Goal: Task Accomplishment & Management: Manage account settings

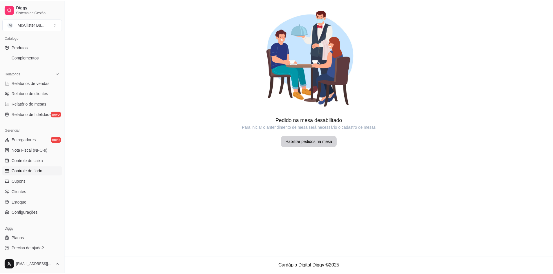
scroll to position [143, 0]
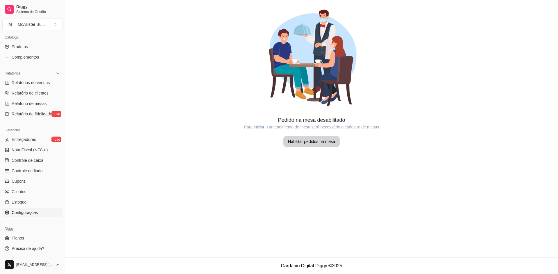
click at [32, 212] on span "Configurações" at bounding box center [25, 213] width 26 height 6
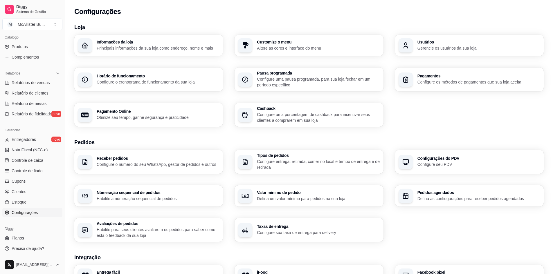
click at [162, 83] on p "Configure o cronograma de funcionamento da sua loja" at bounding box center [158, 82] width 123 height 6
click at [359, 200] on p "Defina um valor mínimo para pedidos na sua loja" at bounding box center [318, 199] width 123 height 6
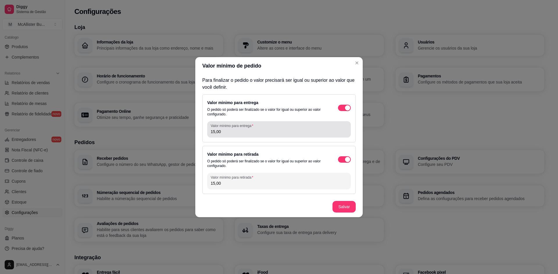
click at [294, 131] on input "15,00" at bounding box center [279, 132] width 136 height 6
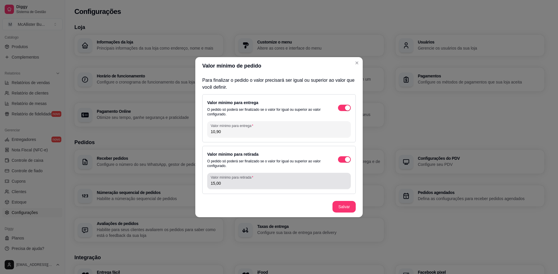
type input "10,90"
click at [222, 183] on input "15,00" at bounding box center [279, 184] width 136 height 6
type input "10,90"
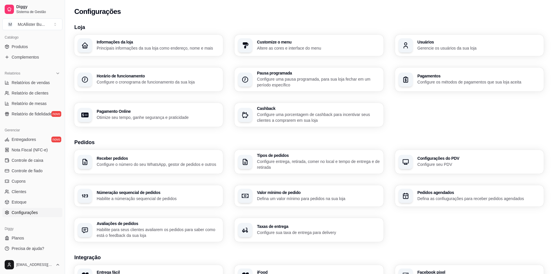
click at [129, 200] on p "Habilite a númeração sequencial de pedidos" at bounding box center [158, 199] width 123 height 6
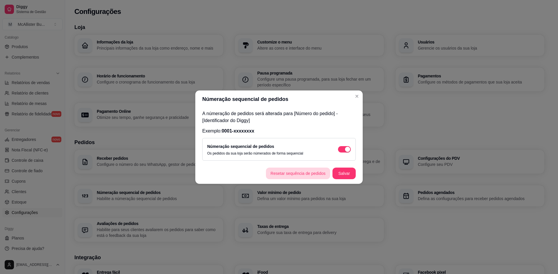
click at [319, 175] on button "Resetar sequência de pedidos" at bounding box center [298, 174] width 64 height 12
click at [341, 175] on button "Salvar" at bounding box center [343, 174] width 23 height 12
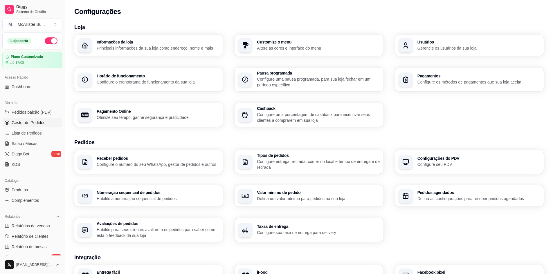
click at [39, 123] on span "Gestor de Pedidos" at bounding box center [29, 123] width 34 height 6
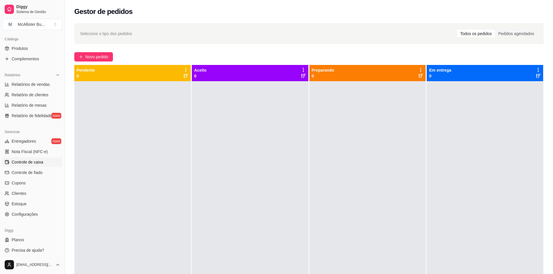
scroll to position [143, 0]
click at [46, 216] on link "Configurações" at bounding box center [32, 212] width 60 height 9
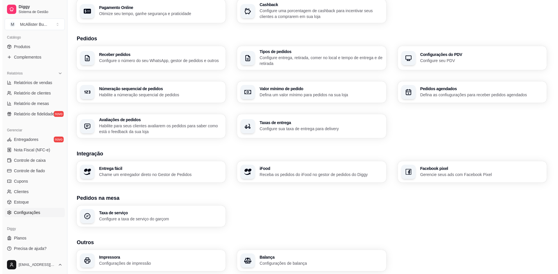
scroll to position [125, 0]
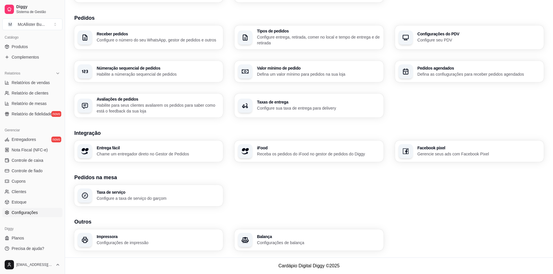
click at [441, 73] on p "Defina as confiugurações para receber pedidos agendados" at bounding box center [479, 74] width 123 height 6
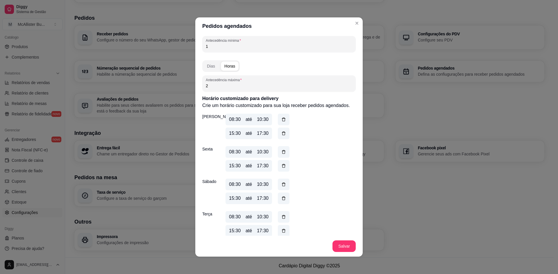
scroll to position [29, 0]
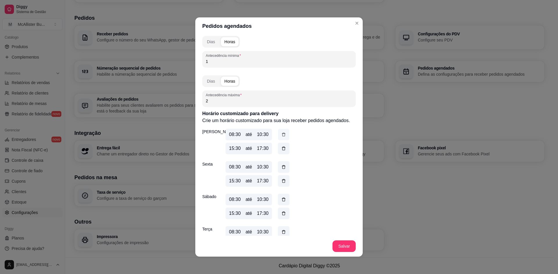
click at [281, 133] on icon "button" at bounding box center [283, 134] width 5 height 5
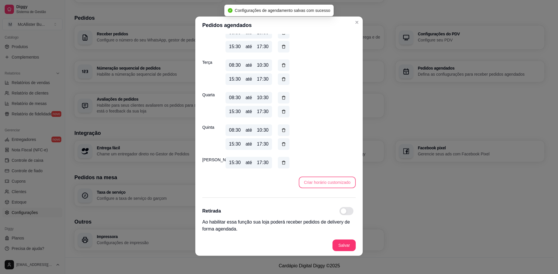
scroll to position [1, 0]
click at [319, 178] on button "Criar horário customizado" at bounding box center [327, 183] width 57 height 12
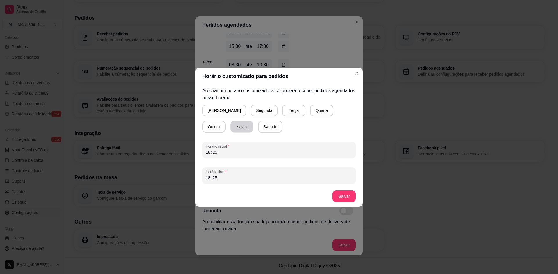
click at [230, 127] on button "Sexta" at bounding box center [241, 126] width 23 height 11
click at [195, 154] on div "Ao criar um horário customizado você poderá receber pedidos agendados nesse hor…" at bounding box center [278, 135] width 167 height 101
click at [223, 180] on div "18 : 25" at bounding box center [279, 178] width 146 height 7
click at [343, 197] on button "Salvar" at bounding box center [343, 197] width 23 height 12
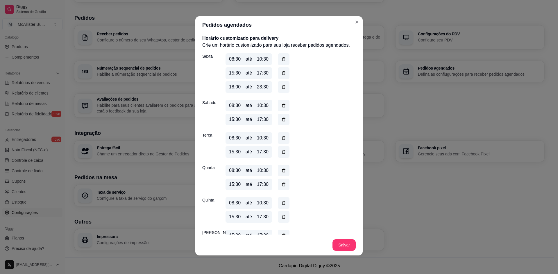
scroll to position [118, 0]
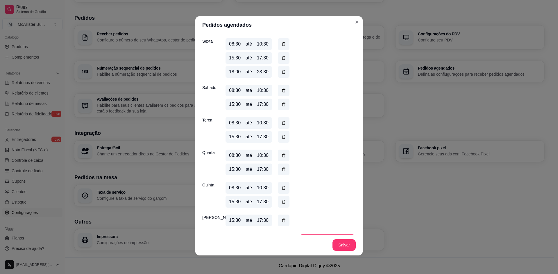
click at [263, 105] on div "17:30" at bounding box center [263, 104] width 12 height 7
click at [249, 100] on div "15:30 até 17:30" at bounding box center [248, 105] width 46 height 12
click at [279, 103] on button "button" at bounding box center [283, 104] width 11 height 11
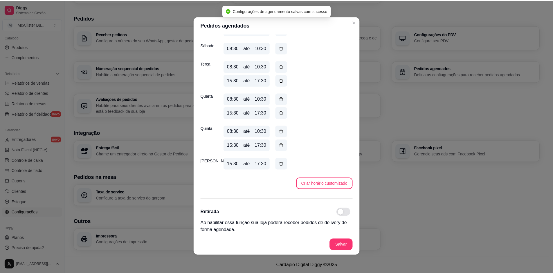
scroll to position [163, 0]
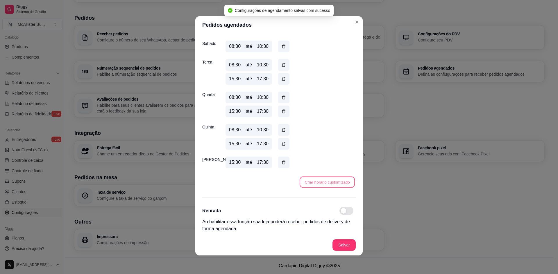
click at [316, 184] on button "Criar horário customizado" at bounding box center [326, 182] width 55 height 11
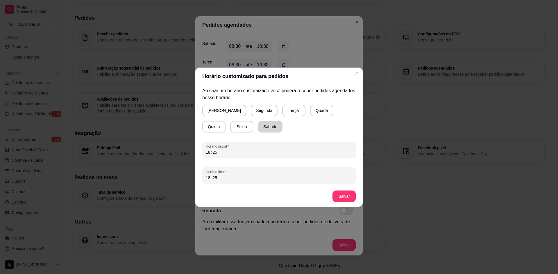
click at [258, 125] on button "Sábado" at bounding box center [270, 127] width 24 height 12
click at [220, 180] on div "18 : 25" at bounding box center [279, 178] width 146 height 7
click at [332, 196] on footer "Salvar" at bounding box center [278, 196] width 167 height 21
click at [340, 196] on button "Salvar" at bounding box center [343, 197] width 23 height 12
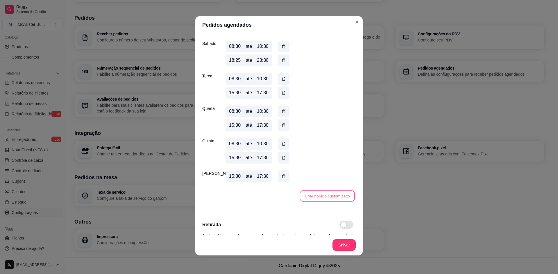
click at [327, 197] on button "Criar horário customizado" at bounding box center [326, 196] width 55 height 11
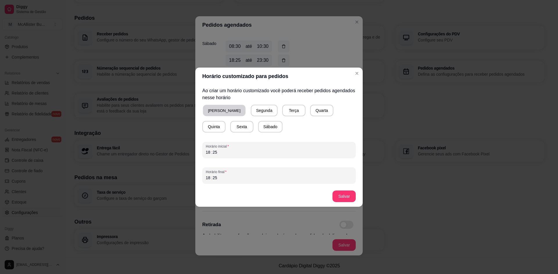
click at [218, 107] on button "[PERSON_NAME]" at bounding box center [224, 110] width 43 height 11
click at [227, 177] on div "18 : 25" at bounding box center [279, 178] width 146 height 7
click at [340, 195] on button "Salvar" at bounding box center [344, 196] width 23 height 11
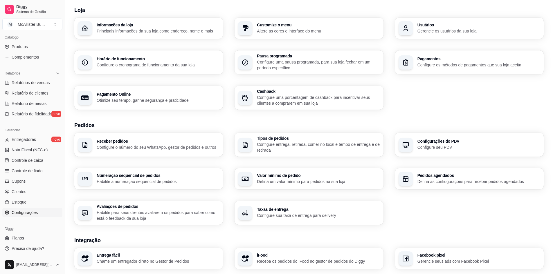
scroll to position [8, 0]
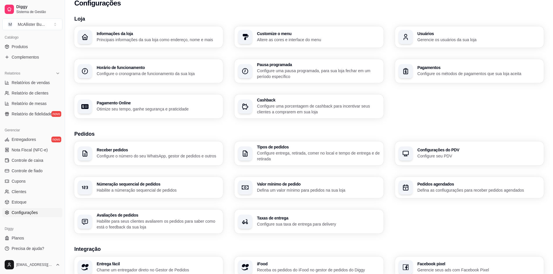
click at [135, 71] on p "Configure o cronograma de funcionamento da sua loja" at bounding box center [158, 74] width 123 height 6
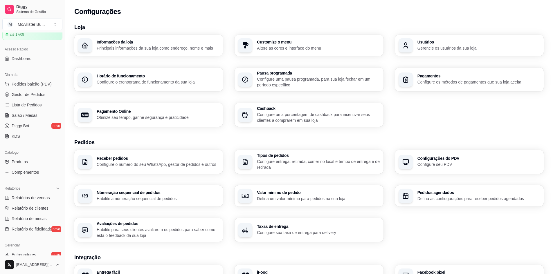
scroll to position [0, 0]
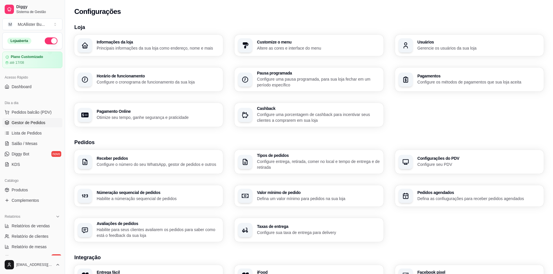
click at [29, 119] on link "Gestor de Pedidos" at bounding box center [32, 122] width 60 height 9
